Goal: Transaction & Acquisition: Purchase product/service

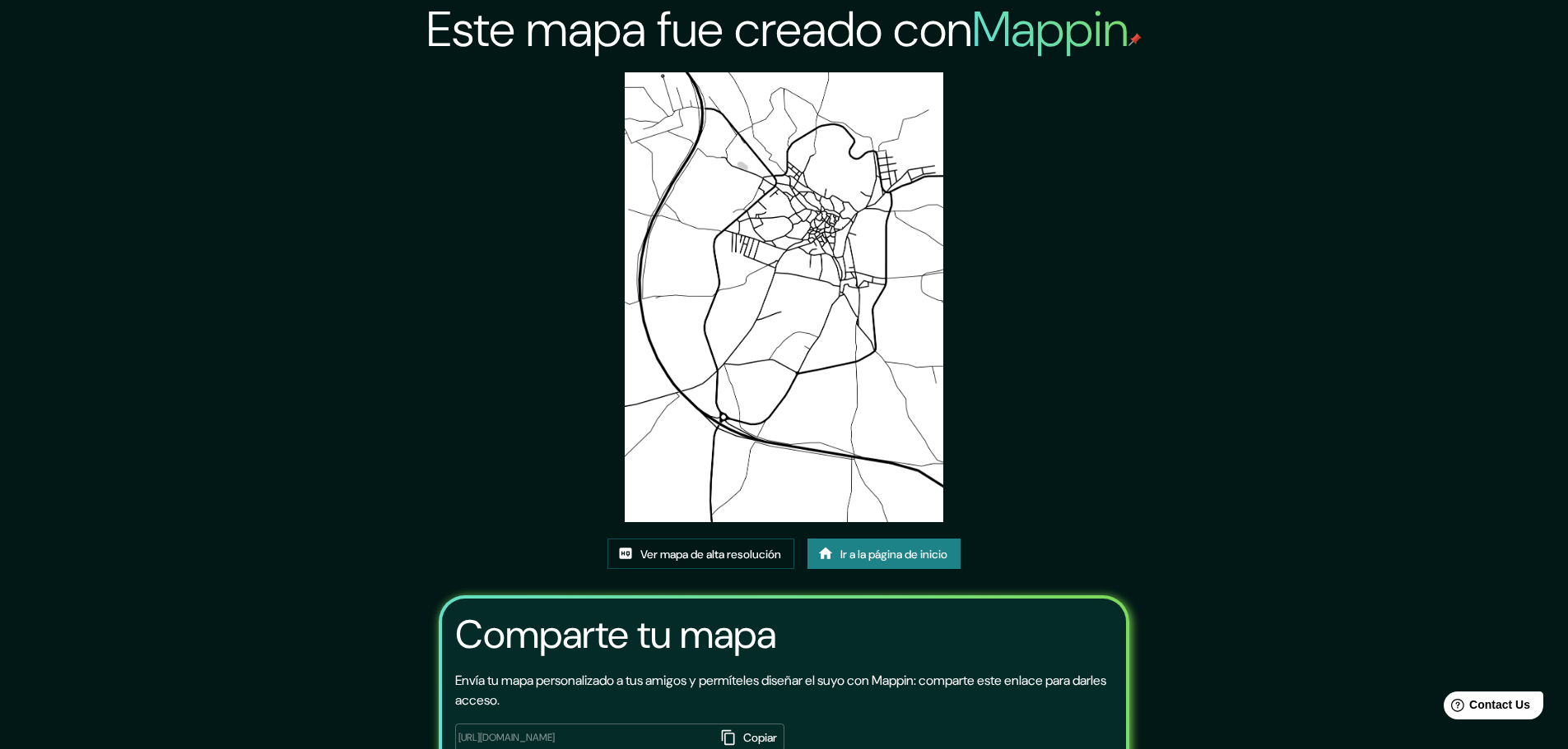
click at [650, 297] on img at bounding box center [783, 297] width 318 height 450
click at [920, 553] on font "Ir a la página de inicio" at bounding box center [893, 555] width 107 height 14
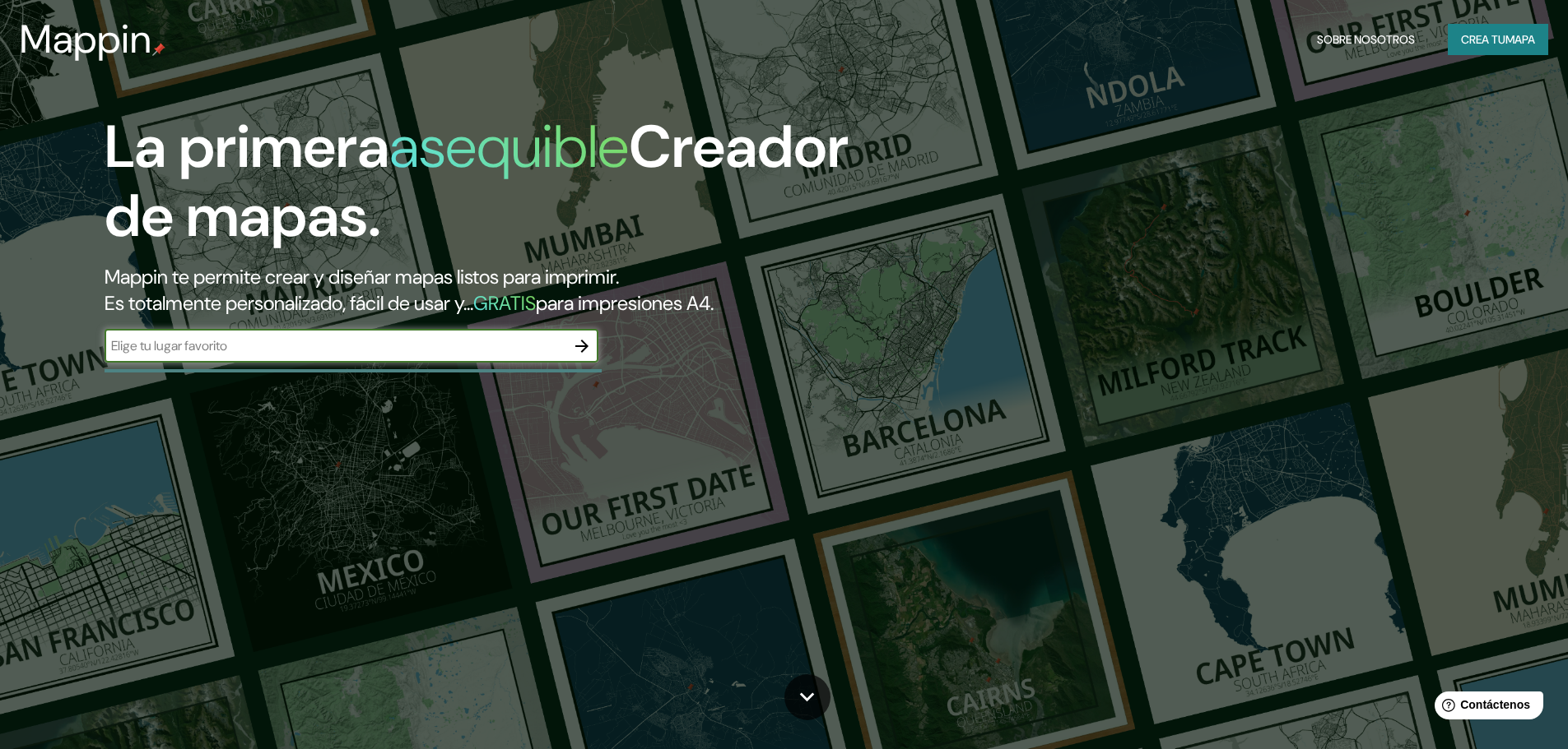
click at [284, 351] on input "text" at bounding box center [335, 346] width 461 height 19
type input "[GEOGRAPHIC_DATA]"
click at [581, 341] on icon "button" at bounding box center [582, 347] width 20 height 20
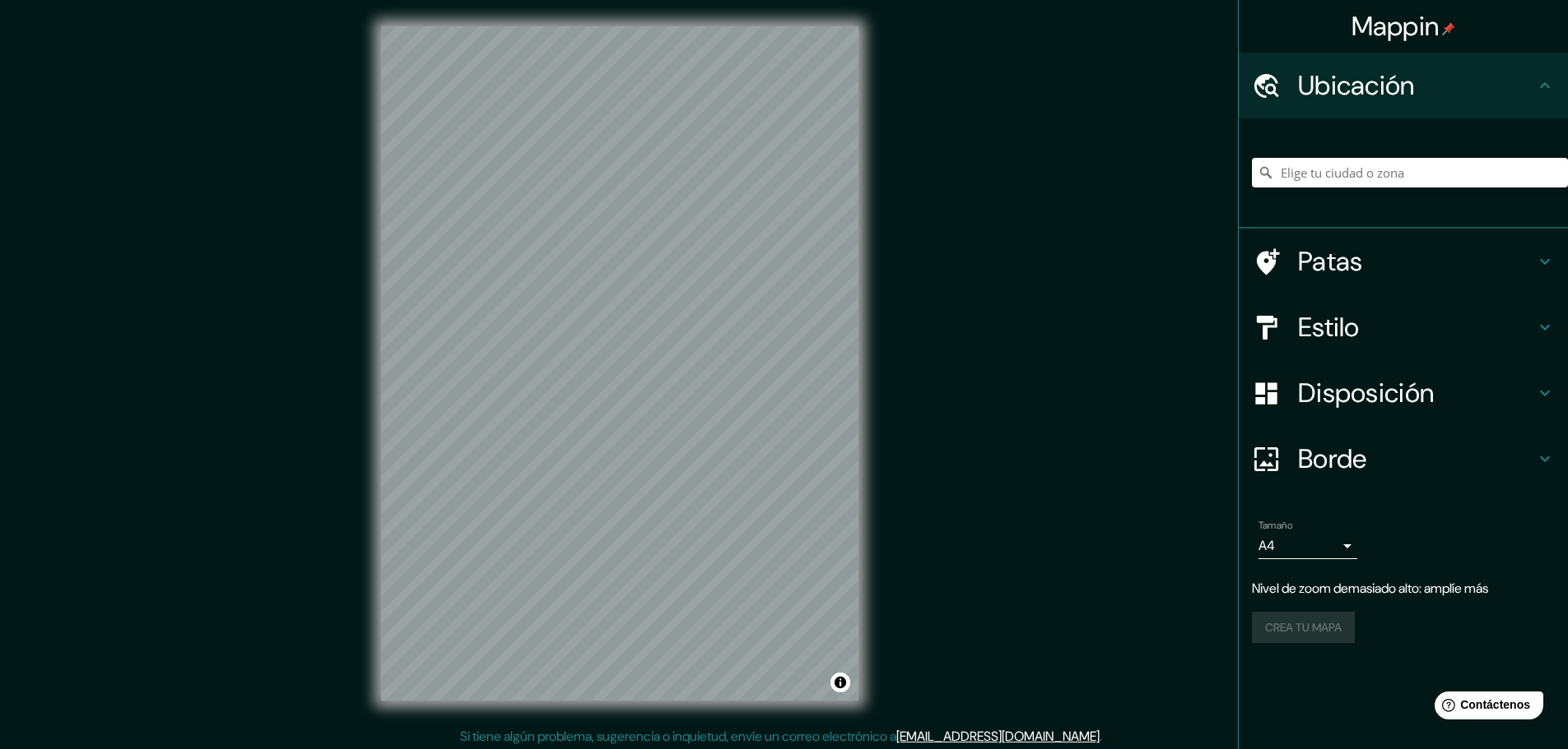
click at [970, 357] on div "Mappin Ubicación Patas Estilo Disposición [PERSON_NAME] un [PERSON_NAME]. Conse…" at bounding box center [784, 376] width 1568 height 754
click at [1399, 176] on input "Elige tu ciudad o zona" at bounding box center [1409, 172] width 316 height 30
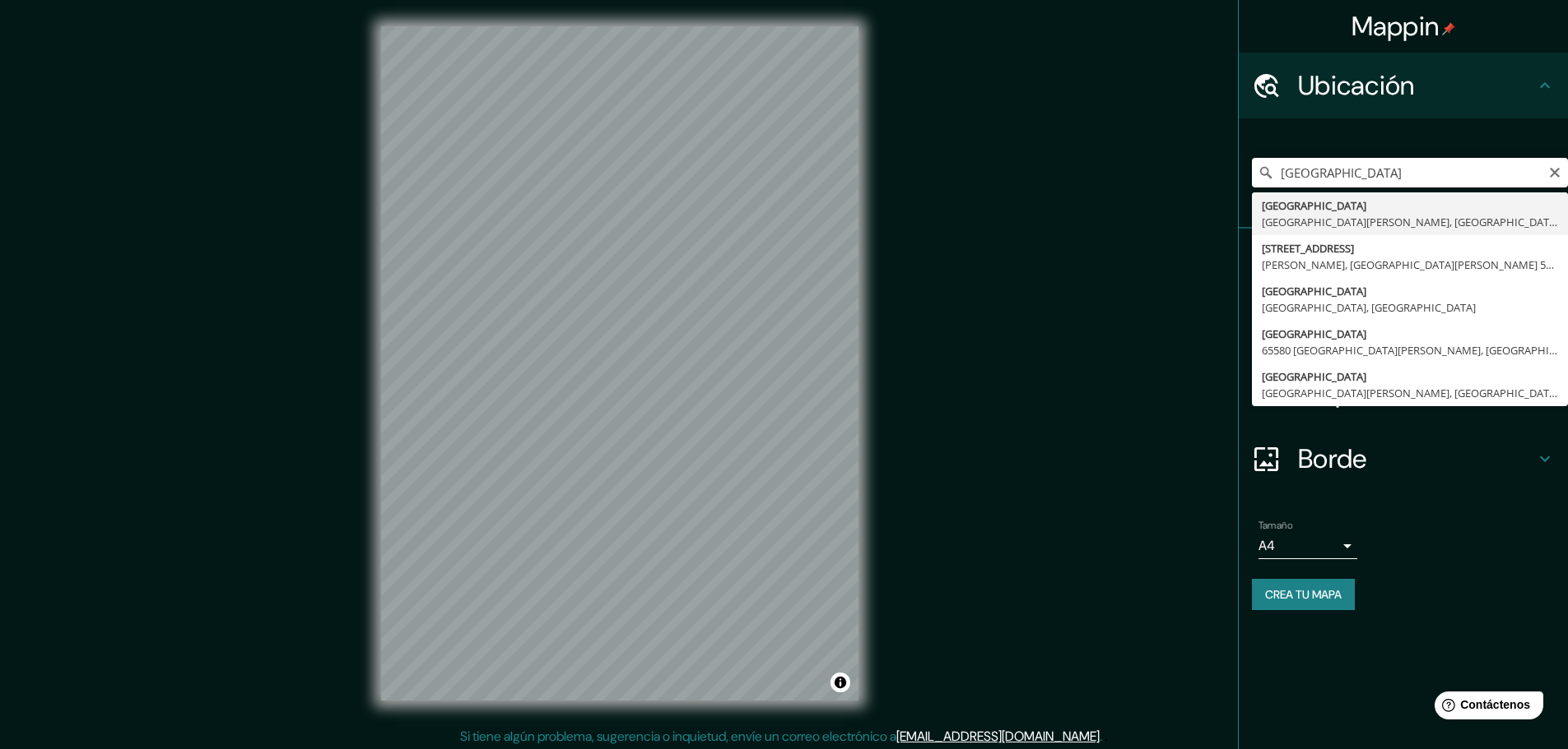
type input "[GEOGRAPHIC_DATA], provincia [PERSON_NAME][GEOGRAPHIC_DATA], [GEOGRAPHIC_DATA]"
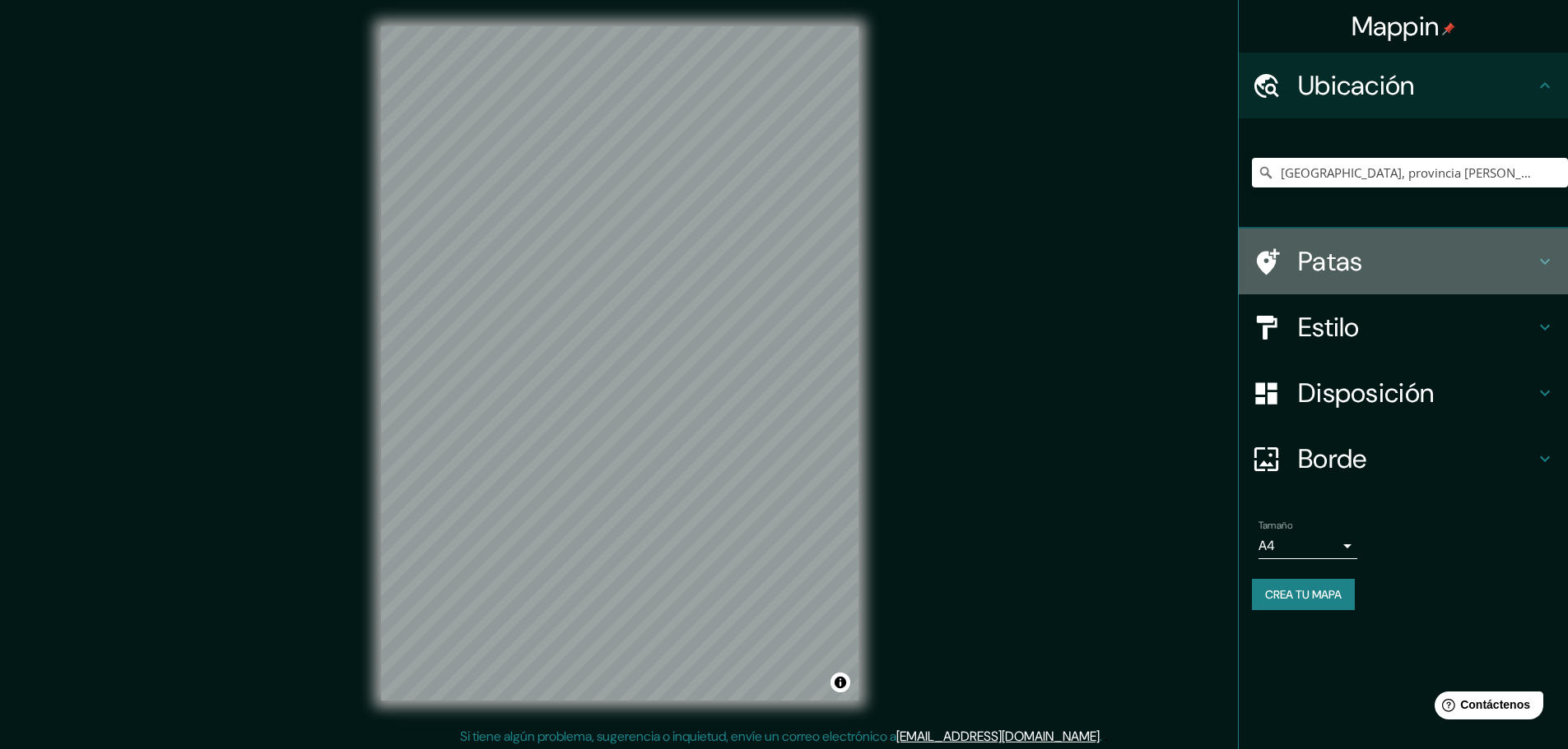
click at [1480, 273] on h4 "Patas" at bounding box center [1416, 261] width 237 height 33
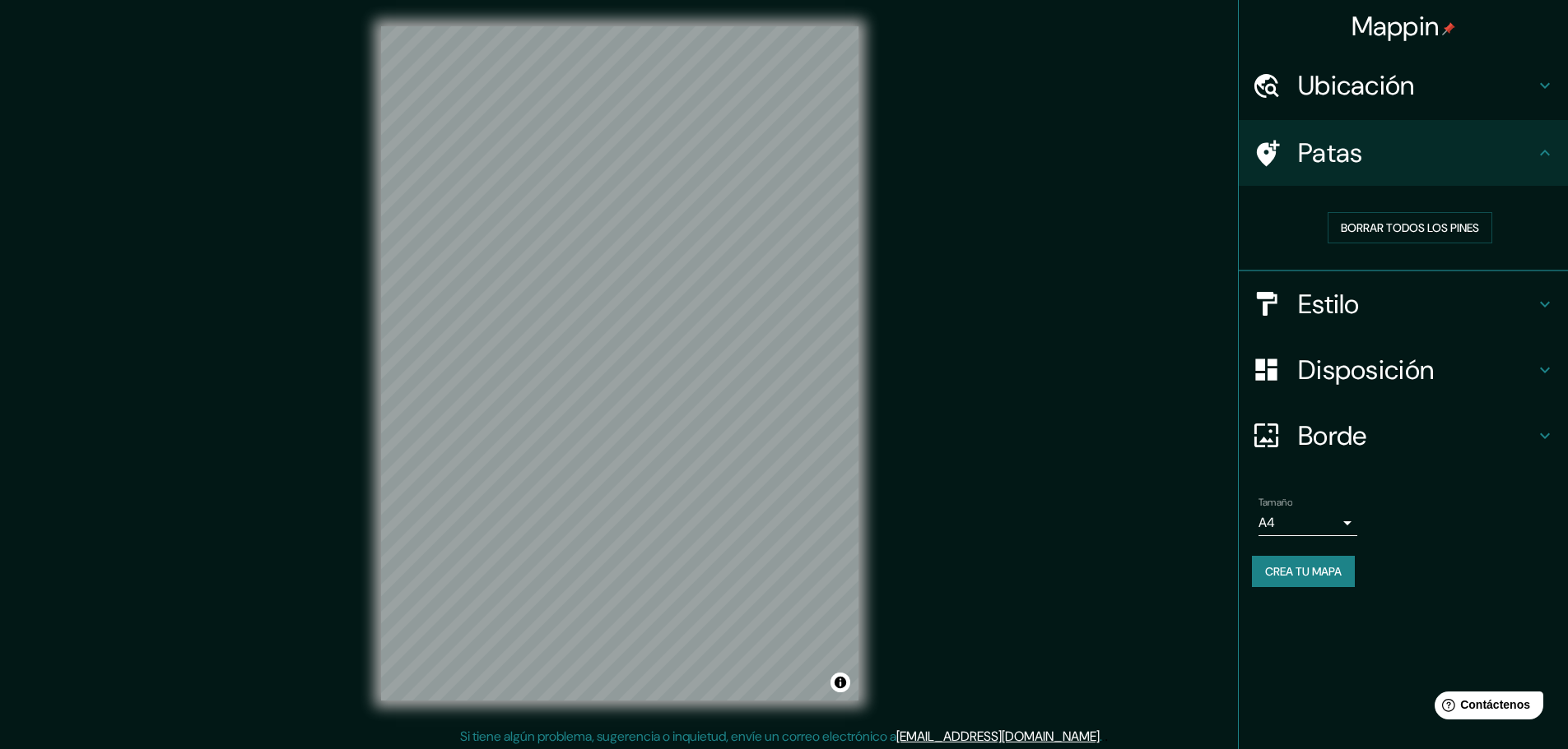
click at [1491, 167] on h4 "Patas" at bounding box center [1416, 153] width 237 height 33
click at [1445, 87] on h4 "Ubicación" at bounding box center [1416, 86] width 237 height 33
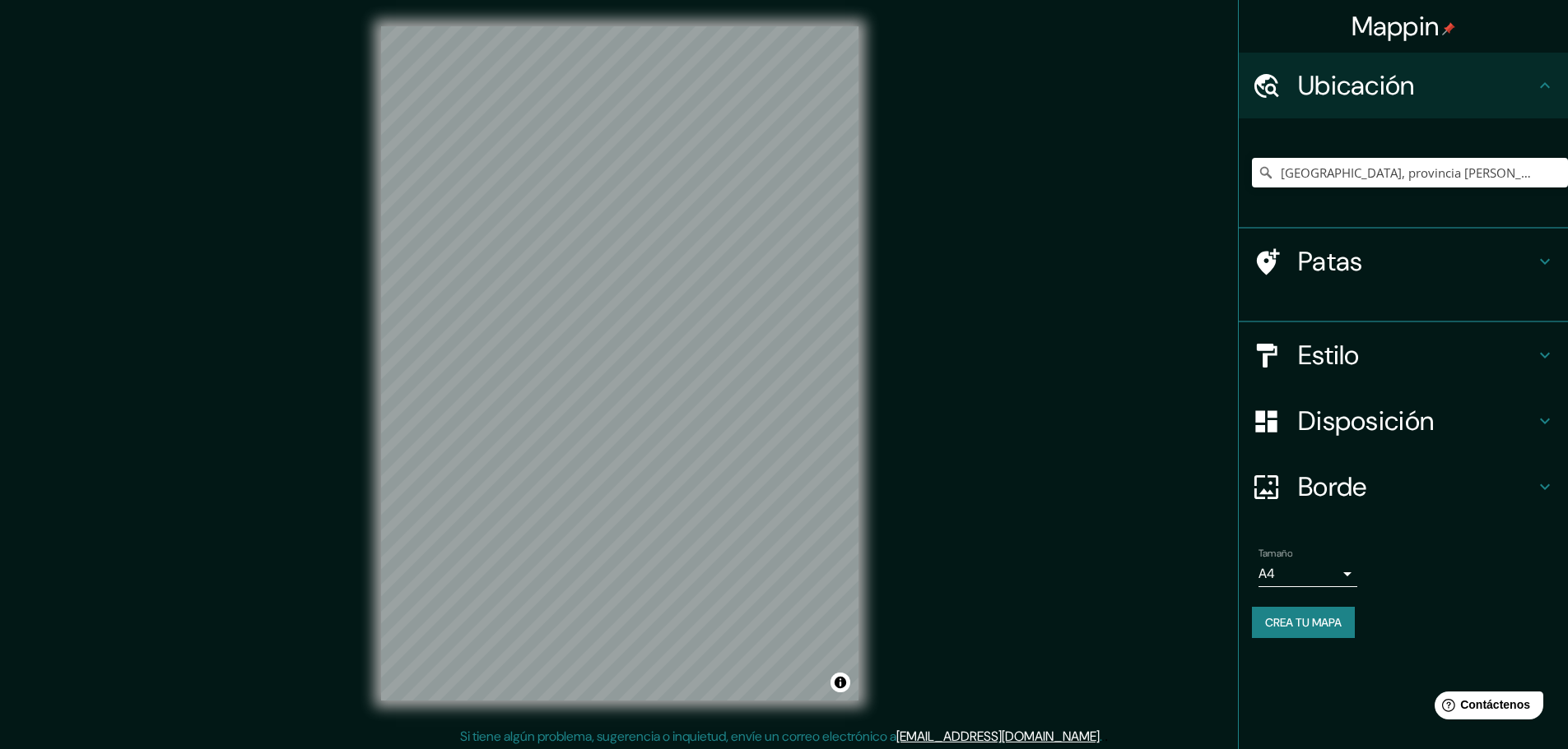
click at [1445, 87] on h4 "Ubicación" at bounding box center [1416, 86] width 237 height 33
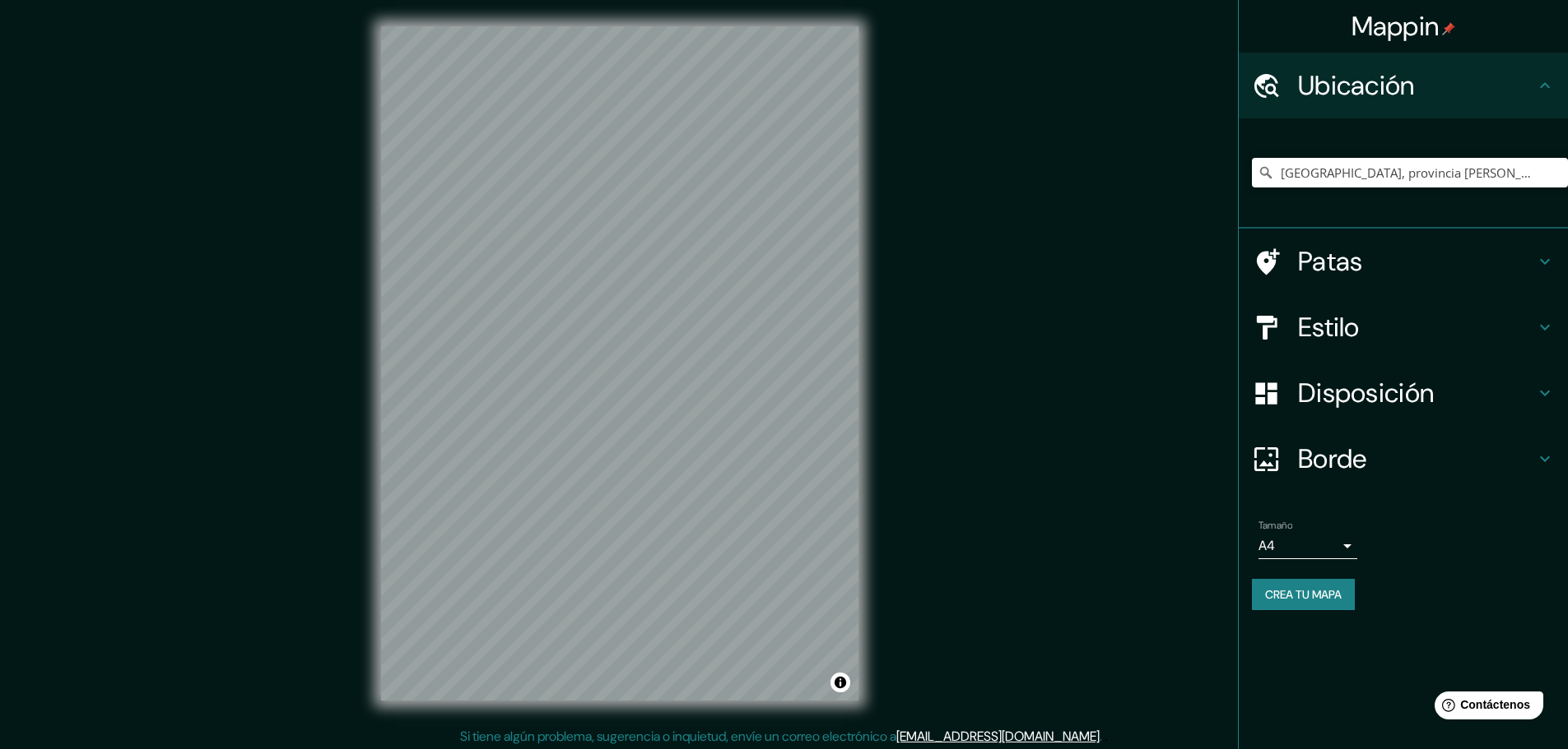
click at [1403, 329] on h4 "Estilo" at bounding box center [1416, 327] width 237 height 33
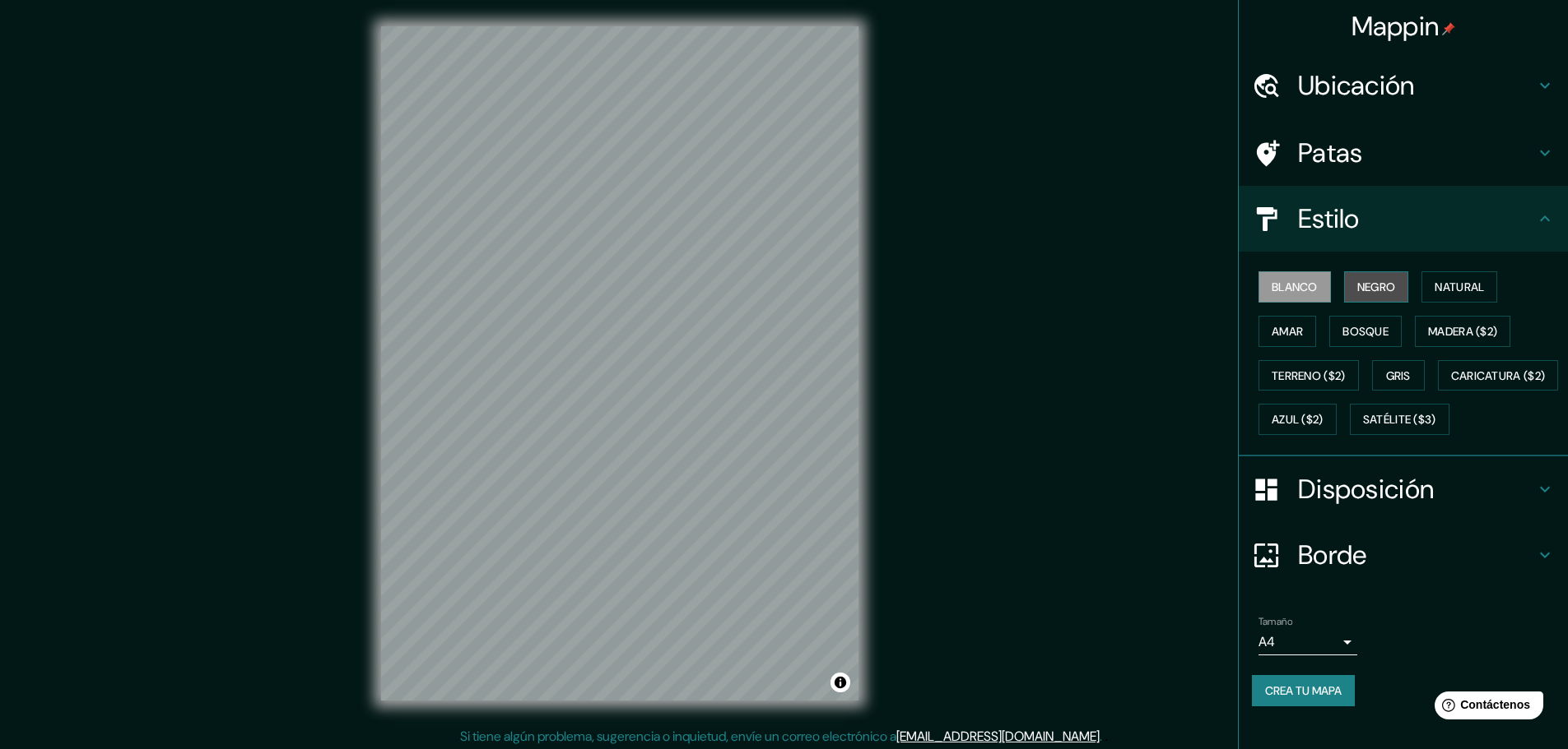
click at [1346, 287] on button "Negro" at bounding box center [1376, 287] width 65 height 32
click at [1425, 291] on button "Natural" at bounding box center [1459, 287] width 76 height 32
click at [1294, 376] on font "Terreno ($2)" at bounding box center [1309, 375] width 74 height 14
click at [1281, 332] on font "Amar" at bounding box center [1287, 331] width 32 height 14
click at [1307, 281] on font "Blanco" at bounding box center [1294, 287] width 46 height 14
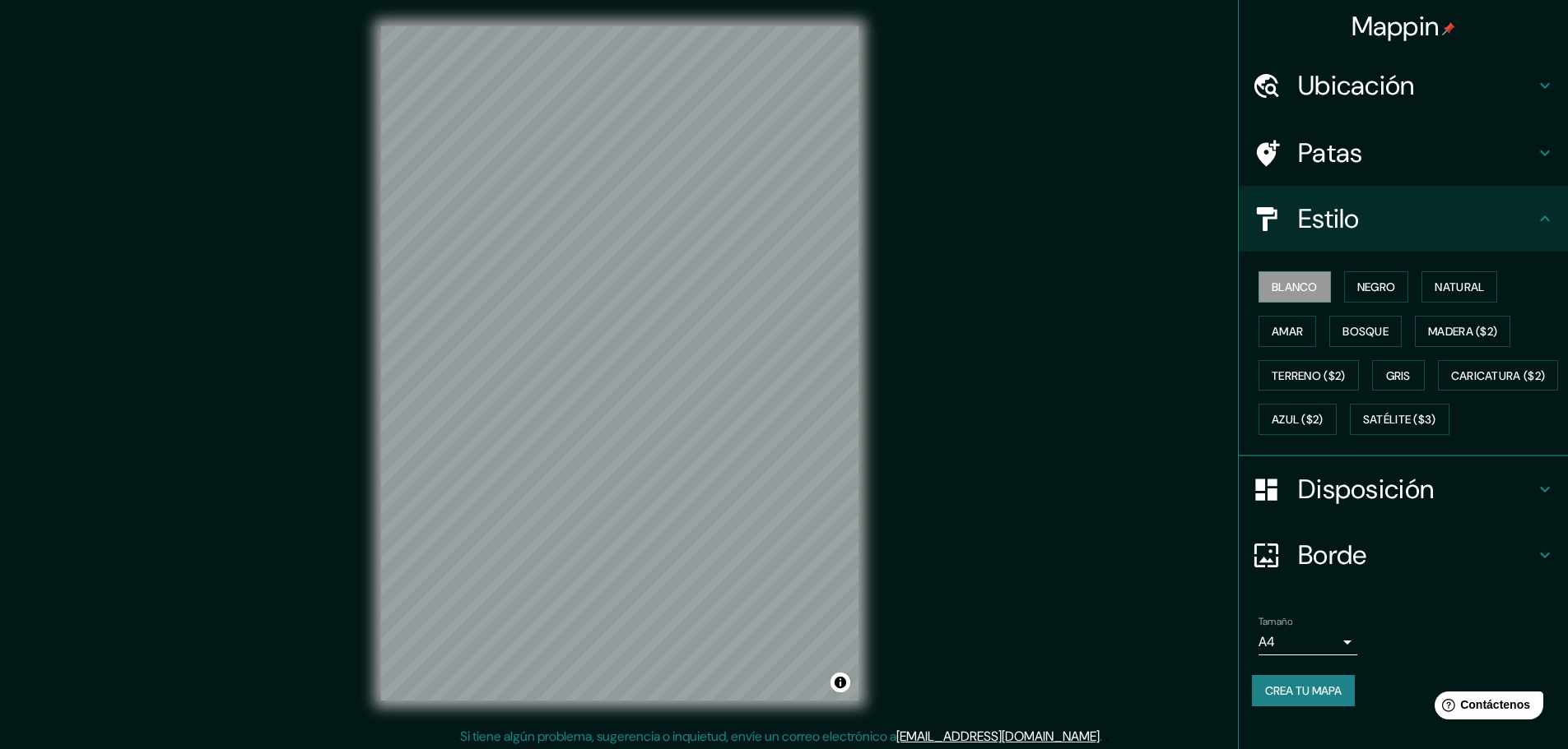
click at [655, 0] on div "© Mapbox © OpenStreetMap Improve this map" at bounding box center [620, 364] width 530 height 727
